Goal: Transaction & Acquisition: Register for event/course

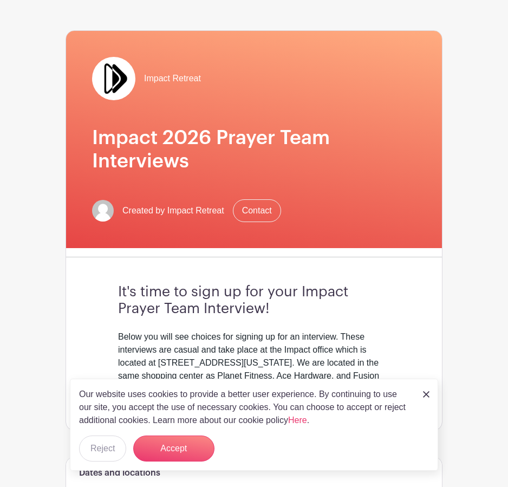
scroll to position [56, 0]
click at [179, 447] on button "Accept" at bounding box center [173, 449] width 81 height 26
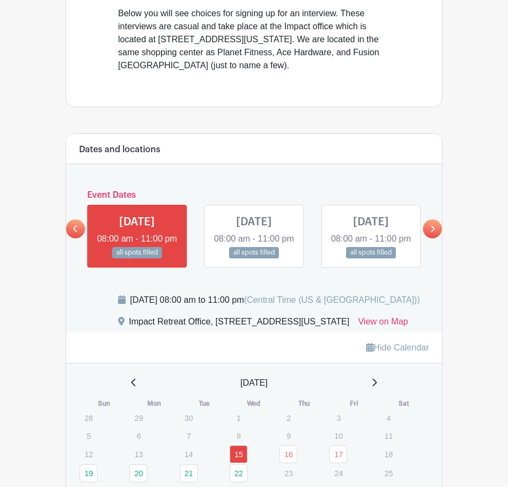
scroll to position [380, 0]
click at [439, 238] on link at bounding box center [432, 228] width 19 height 19
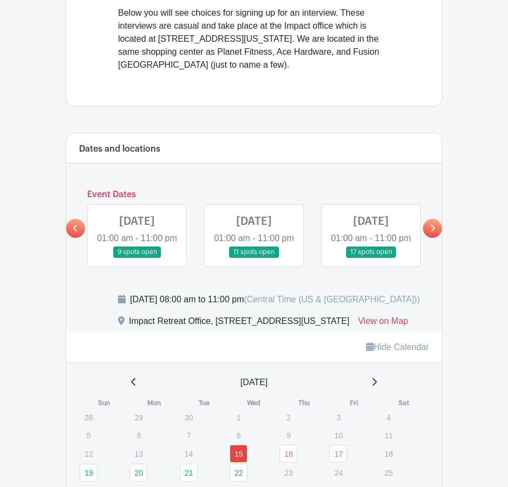
click at [254, 258] on link at bounding box center [254, 258] width 0 height 0
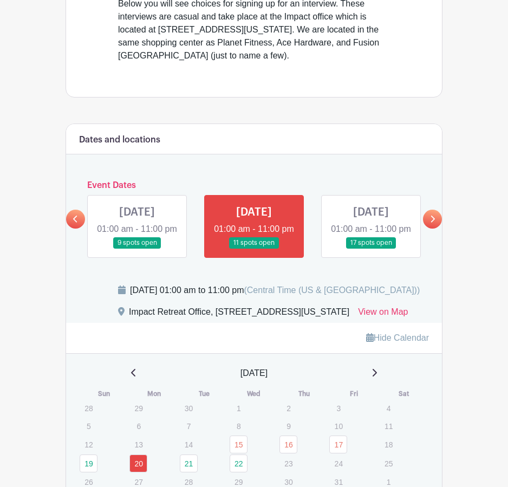
scroll to position [393, 0]
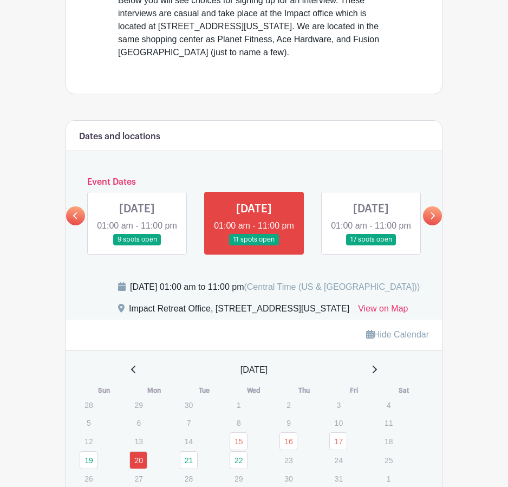
click at [371, 245] on link at bounding box center [371, 245] width 0 height 0
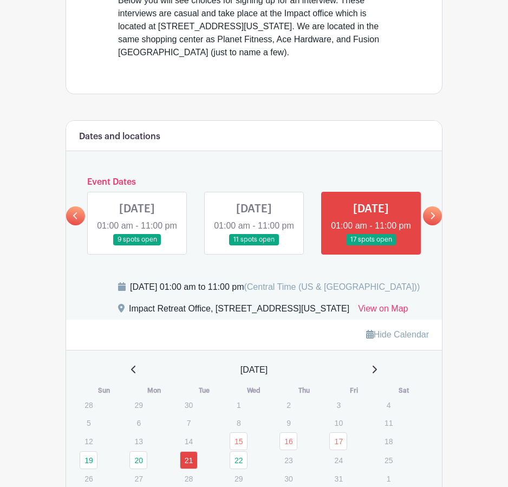
click at [254, 245] on link at bounding box center [254, 245] width 0 height 0
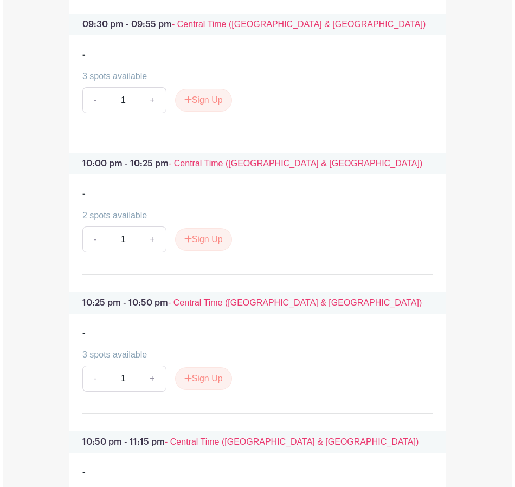
scroll to position [3549, 0]
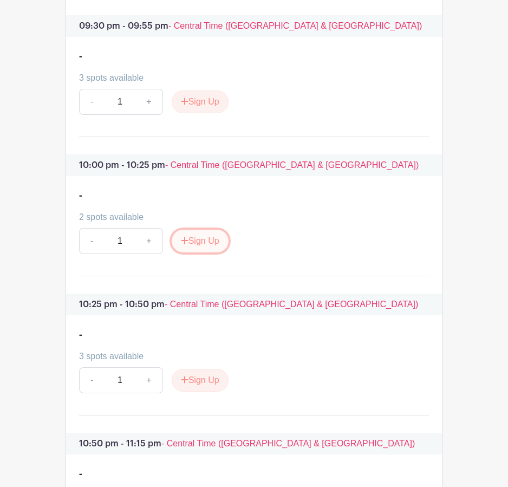
click at [212, 252] on button "Sign Up" at bounding box center [200, 241] width 57 height 23
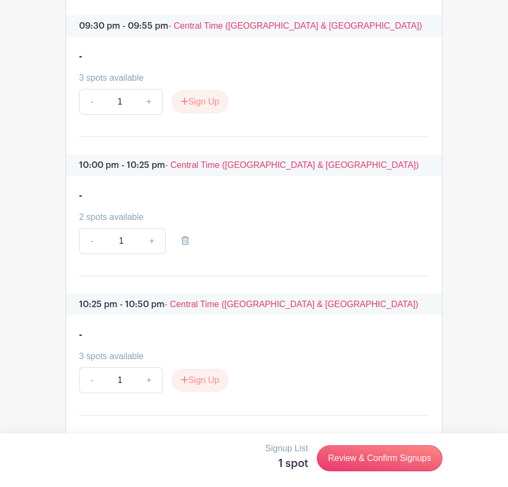
click at [390, 459] on link "Review & Confirm Signups" at bounding box center [380, 458] width 126 height 26
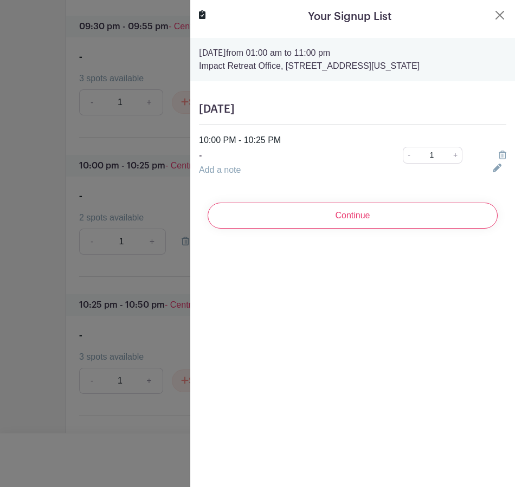
click at [434, 209] on input "Continue" at bounding box center [353, 216] width 290 height 26
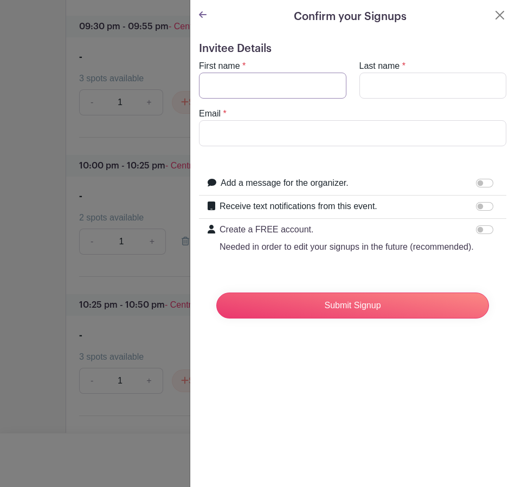
click at [270, 95] on input "First name" at bounding box center [272, 86] width 147 height 26
type input "[PERSON_NAME]"
click at [384, 139] on input "Email" at bounding box center [352, 133] width 307 height 26
type input "[EMAIL_ADDRESS][DOMAIN_NAME]"
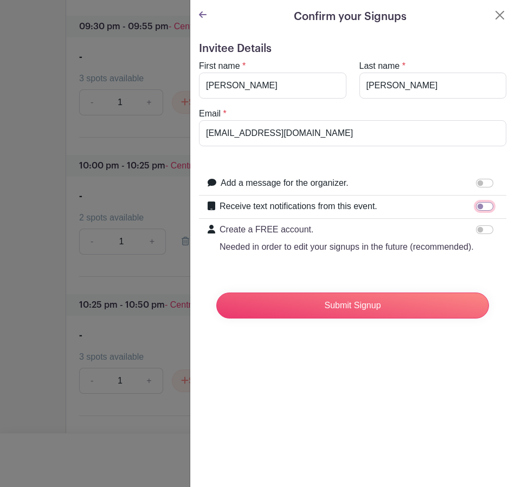
click at [484, 205] on input "Receive text notifications from this event." at bounding box center [484, 206] width 17 height 9
checkbox input "true"
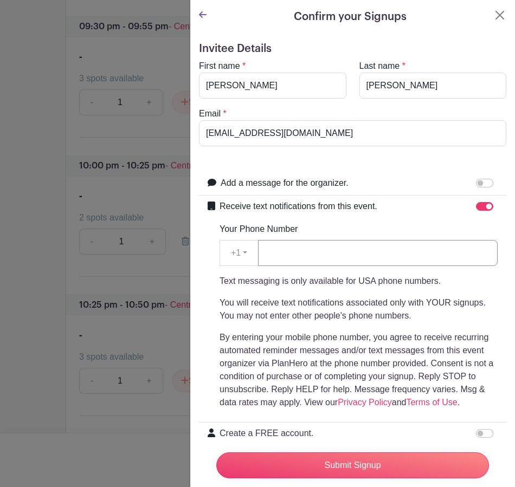
click at [397, 257] on input "Your Phone Number" at bounding box center [377, 253] width 239 height 26
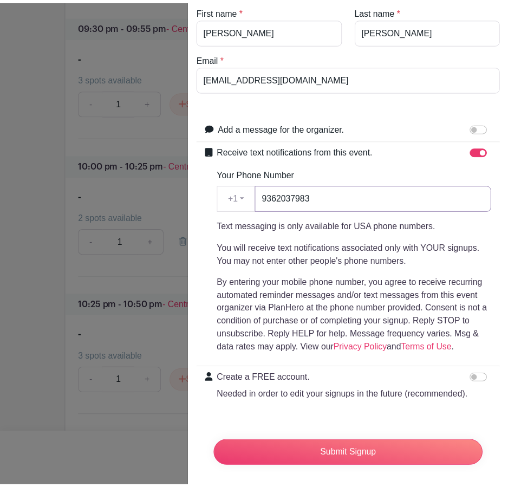
scroll to position [51, 0]
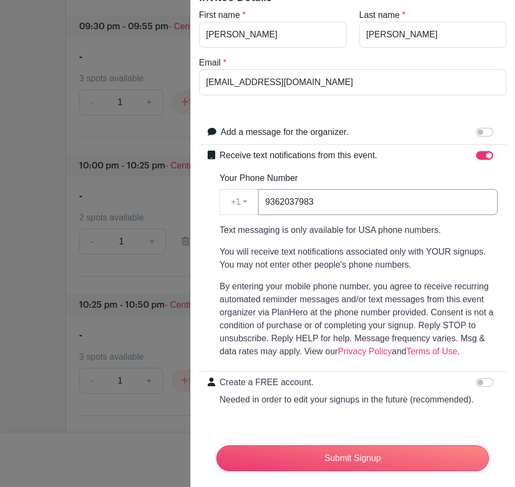
type input "9362037983"
click at [382, 461] on input "Submit Signup" at bounding box center [352, 458] width 273 height 26
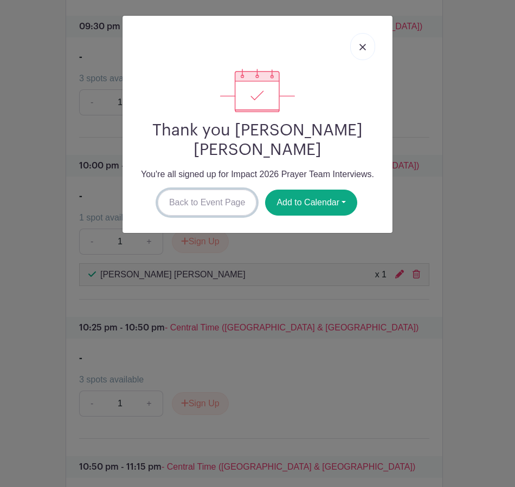
click at [204, 200] on link "Back to Event Page" at bounding box center [207, 203] width 99 height 26
